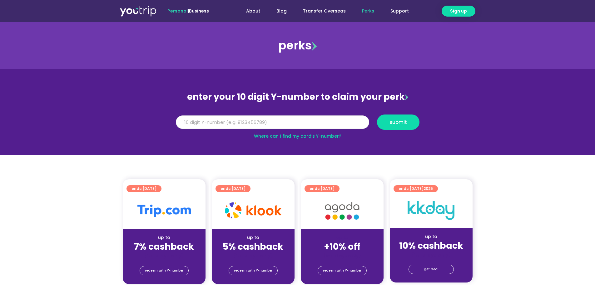
click at [281, 120] on input "Y Number" at bounding box center [272, 122] width 193 height 14
type input "8172719834"
click at [388, 121] on span "submit" at bounding box center [399, 122] width 32 height 5
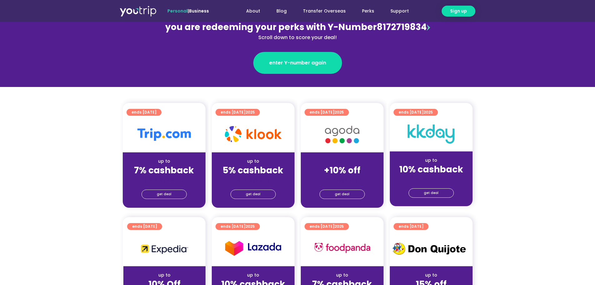
scroll to position [94, 0]
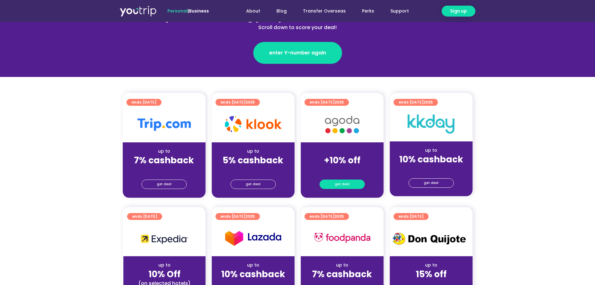
click at [342, 184] on span "get deal" at bounding box center [342, 184] width 15 height 9
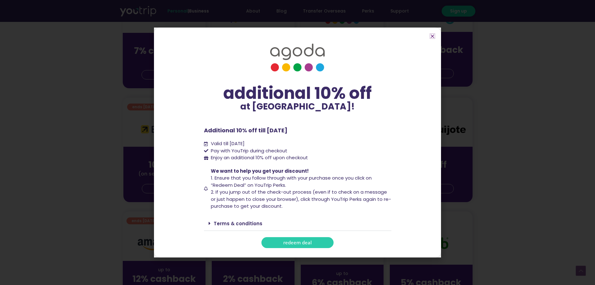
scroll to position [219, 0]
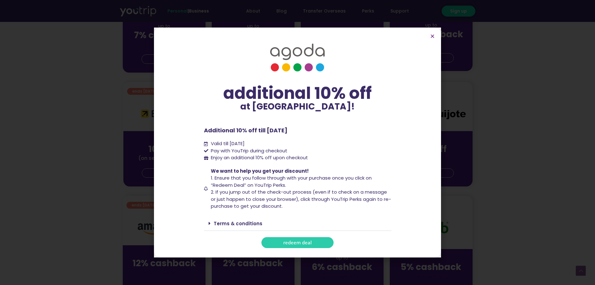
click at [211, 220] on div "Terms & conditions" at bounding box center [298, 223] width 188 height 15
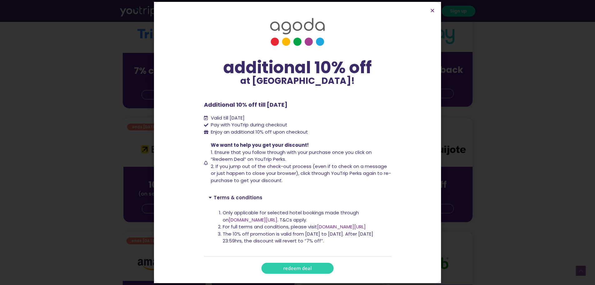
scroll to position [156, 0]
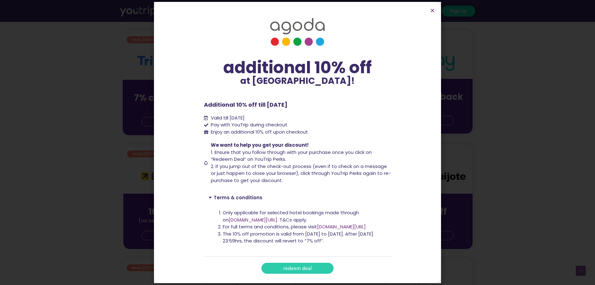
click at [430, 13] on section "additional 10% off at [GEOGRAPHIC_DATA]! additional 10% off at [GEOGRAPHIC_DATA…" at bounding box center [297, 142] width 287 height 281
click at [432, 11] on icon "Close" at bounding box center [432, 10] width 5 height 5
